Goal: Transaction & Acquisition: Obtain resource

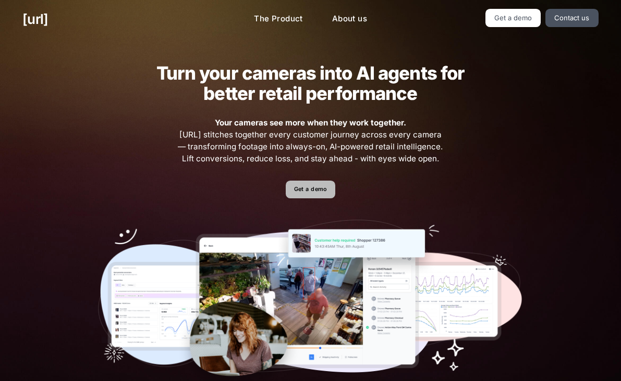
click at [313, 187] on link "Get a demo" at bounding box center [310, 190] width 49 height 18
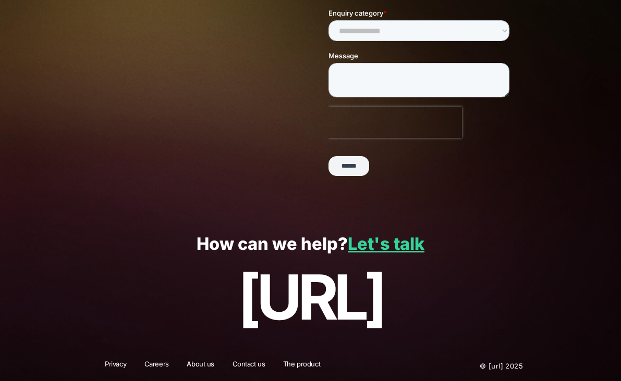
scroll to position [221, 0]
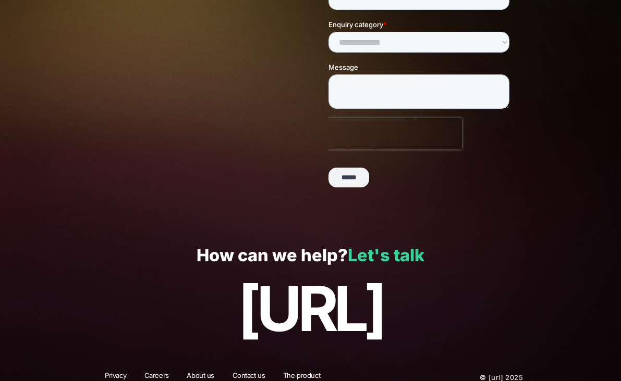
click at [375, 252] on link "Let's talk" at bounding box center [386, 255] width 77 height 20
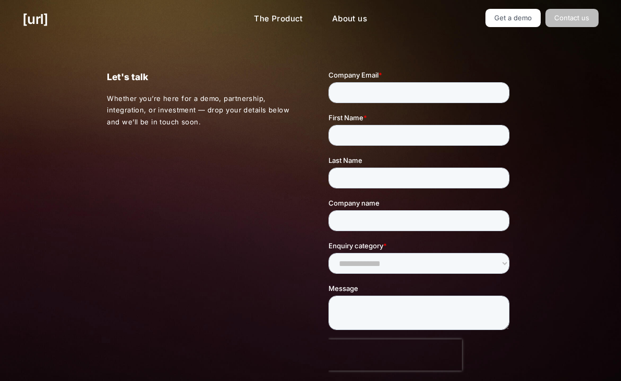
click at [583, 10] on link "Contact us" at bounding box center [571, 18] width 53 height 18
click at [581, 17] on link "Contact us" at bounding box center [571, 18] width 53 height 18
click at [579, 20] on link "Contact us" at bounding box center [571, 18] width 53 height 18
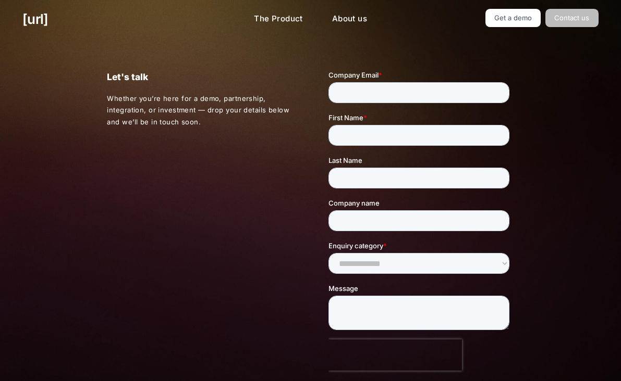
click at [579, 20] on link "Contact us" at bounding box center [571, 18] width 53 height 18
click at [295, 23] on link "The Product" at bounding box center [278, 19] width 66 height 20
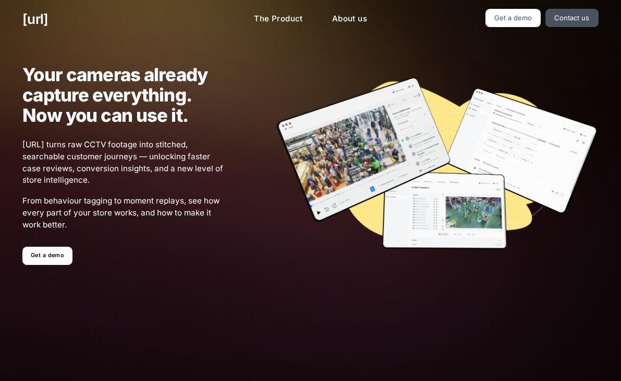
click at [368, 8] on div "black.ai The Product About us Get a demo Contact us" at bounding box center [310, 19] width 621 height 39
click at [365, 14] on link "About us" at bounding box center [350, 19] width 52 height 20
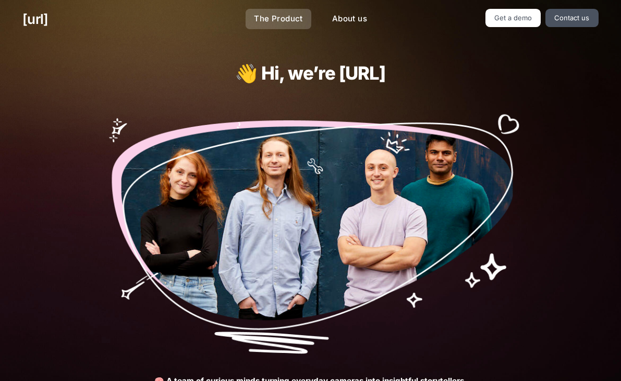
click at [294, 22] on link "The Product" at bounding box center [278, 19] width 66 height 20
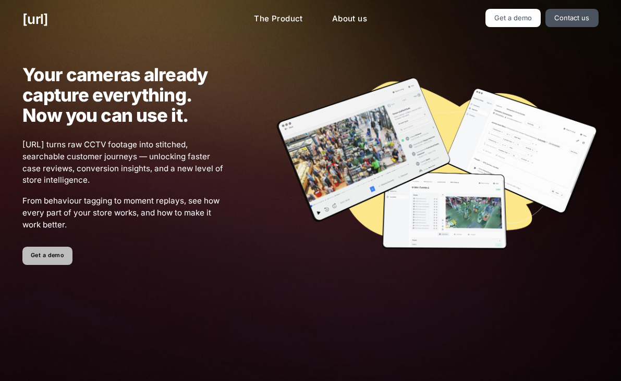
click at [57, 257] on link "Get a demo" at bounding box center [46, 256] width 49 height 18
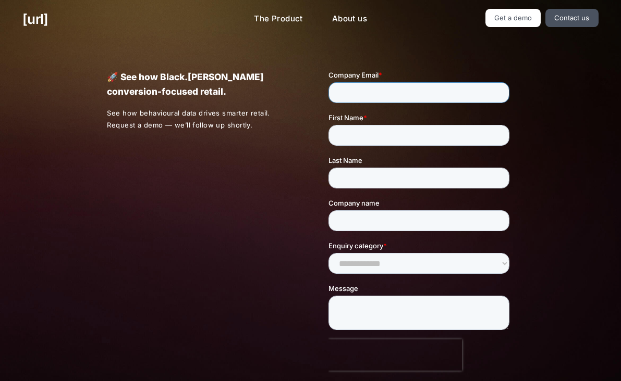
click at [495, 94] on input "Company Email *" at bounding box center [418, 92] width 181 height 21
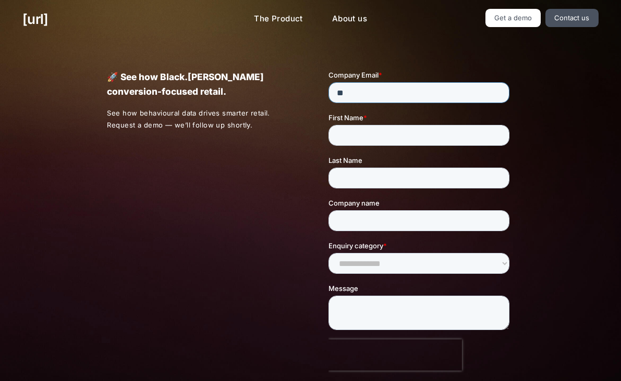
type input "*"
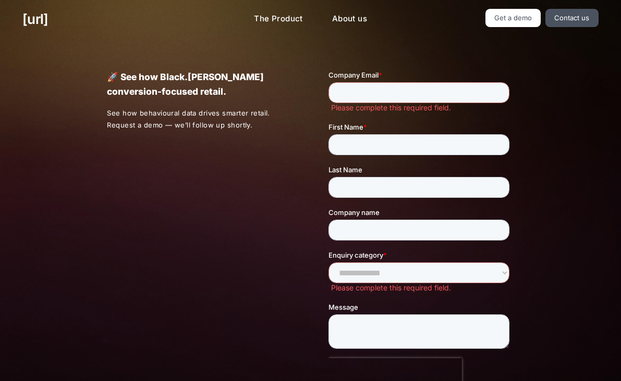
click at [188, 66] on div "🚀 See how Black.ai powers conversion-focused retail. See how behavioural data d…" at bounding box center [310, 254] width 452 height 430
click at [188, 78] on p "🚀 See how Black.[PERSON_NAME] conversion-focused retail." at bounding box center [199, 84] width 185 height 29
click at [131, 89] on p "🚀 See how Black.[PERSON_NAME] conversion-focused retail." at bounding box center [199, 84] width 185 height 29
